Goal: Navigation & Orientation: Find specific page/section

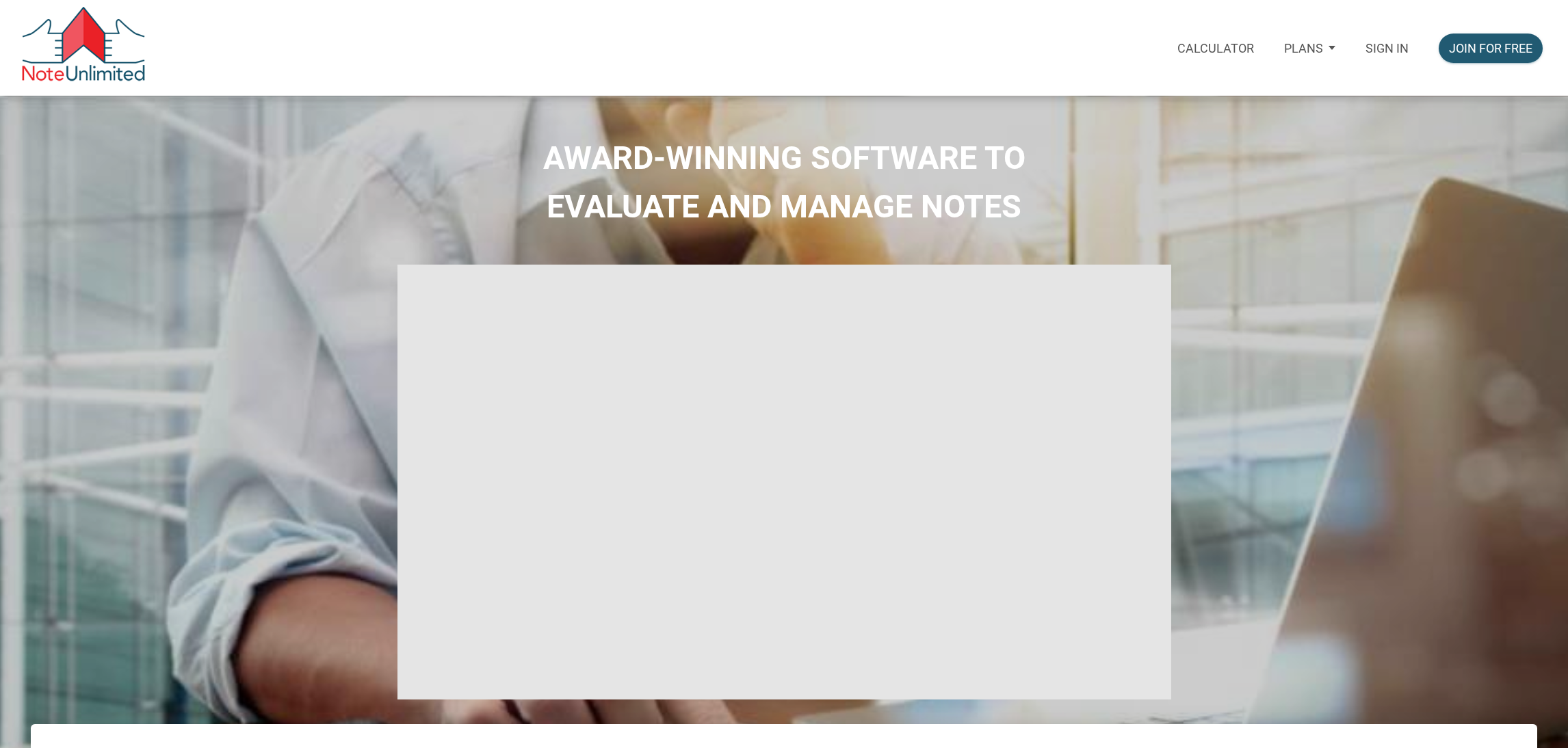
click at [1387, 50] on p "Sign in" at bounding box center [1387, 48] width 43 height 15
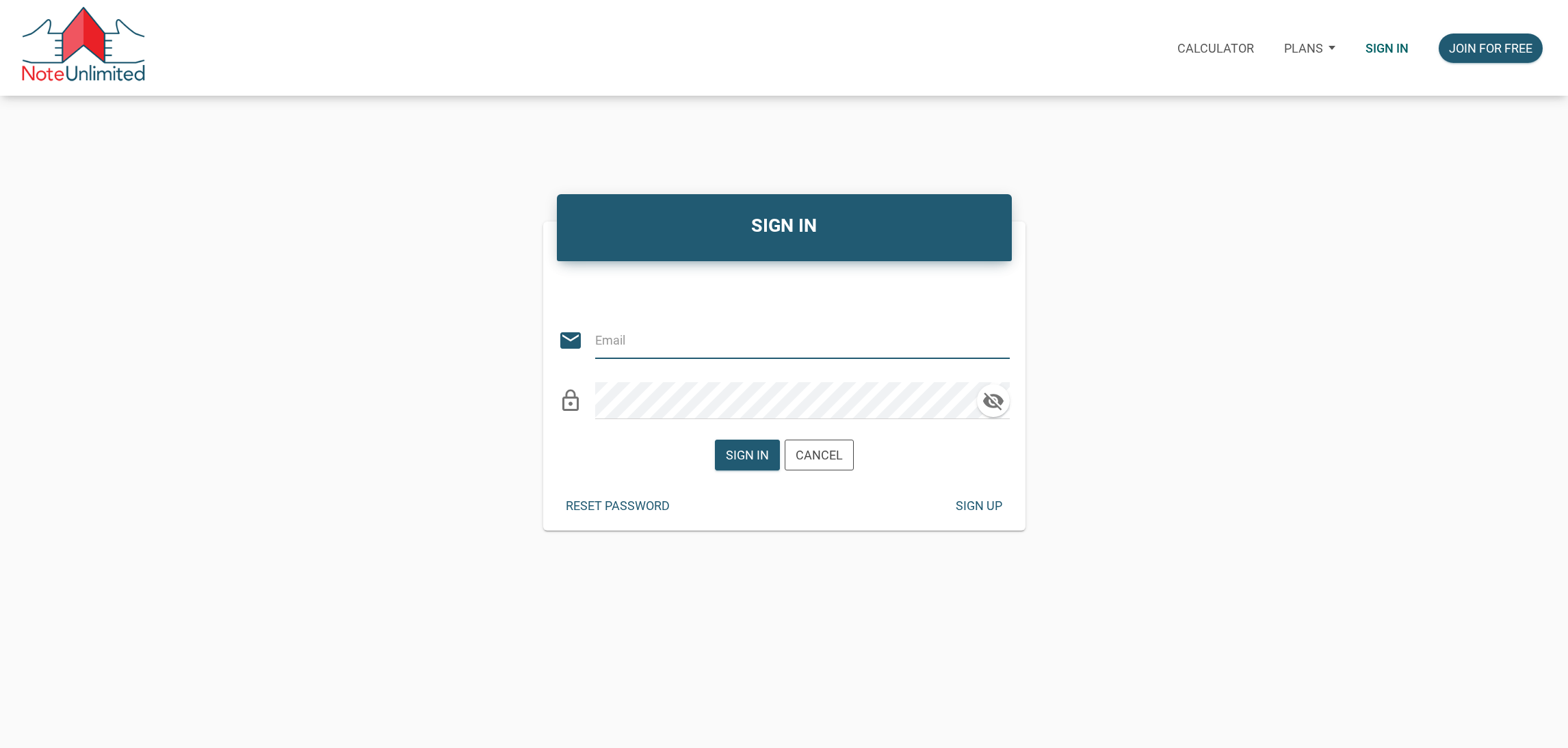
type input "[EMAIL_ADDRESS][DOMAIN_NAME]"
click at [756, 449] on div "Sign in" at bounding box center [748, 455] width 43 height 18
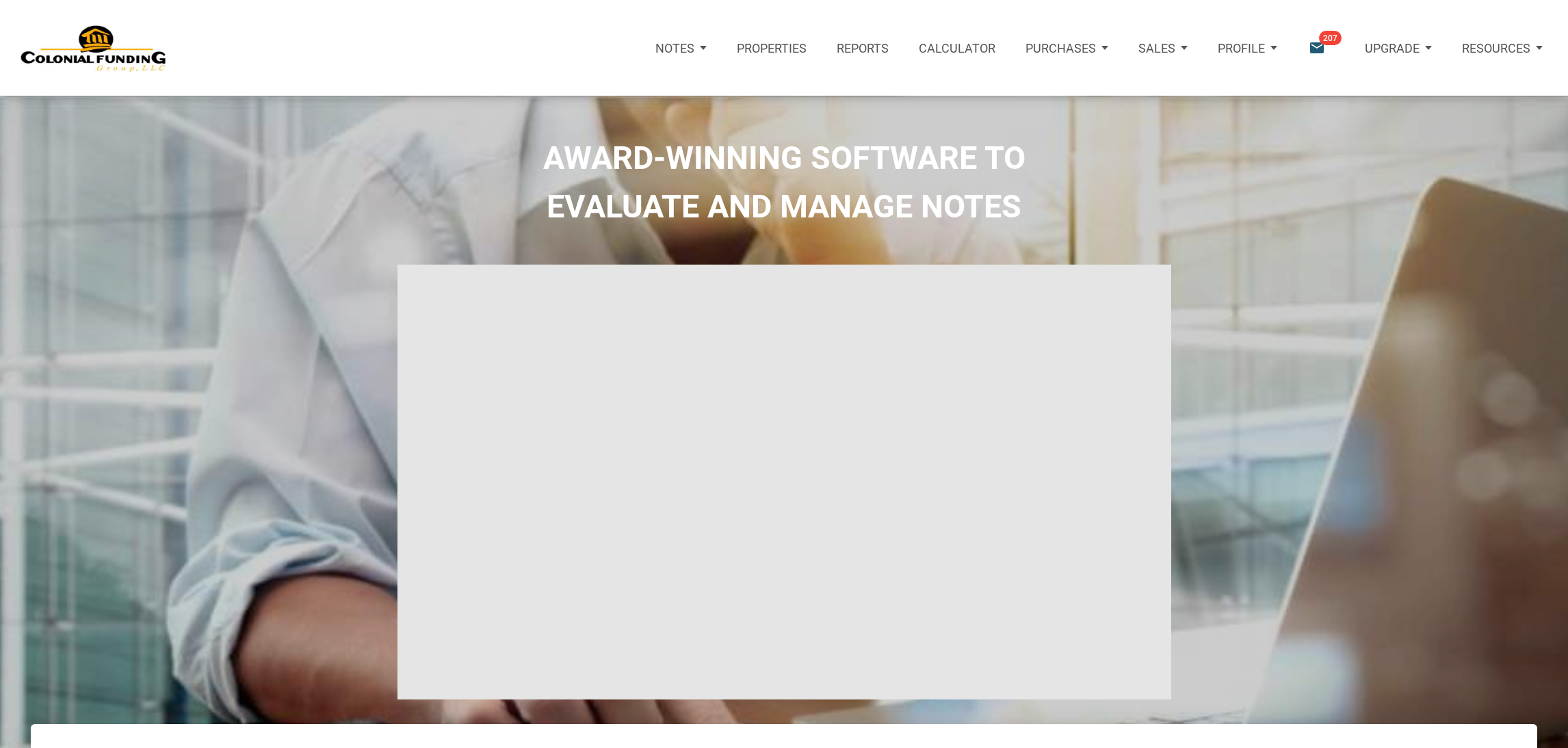
type input "Introduction to new features"
select select
click at [1327, 34] on span "207" at bounding box center [1330, 37] width 23 height 15
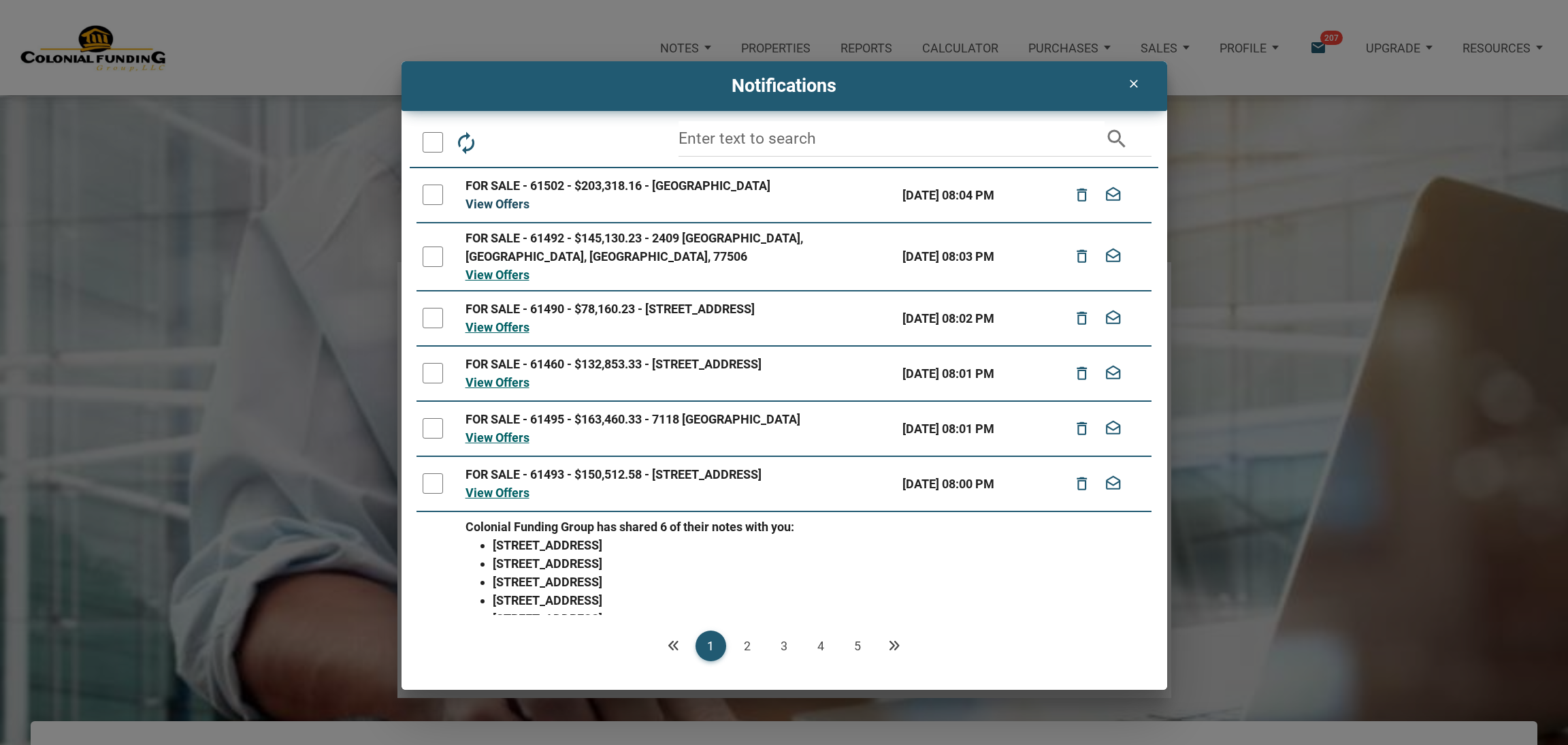
click at [508, 197] on link "View Offers" at bounding box center [498, 204] width 64 height 15
